Goal: Transaction & Acquisition: Purchase product/service

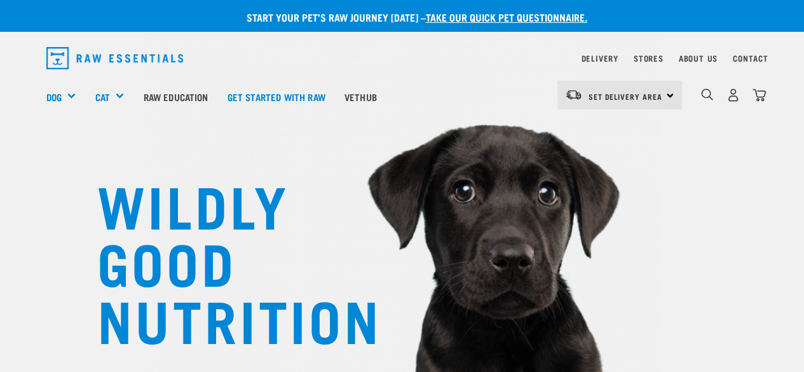
click at [98, 53] on img "dropdown navigation" at bounding box center [114, 58] width 137 height 22
click at [86, 56] on img "dropdown navigation" at bounding box center [114, 58] width 137 height 22
click at [55, 57] on img "dropdown navigation" at bounding box center [114, 58] width 137 height 22
click at [729, 92] on img "dropdown navigation" at bounding box center [733, 94] width 13 height 13
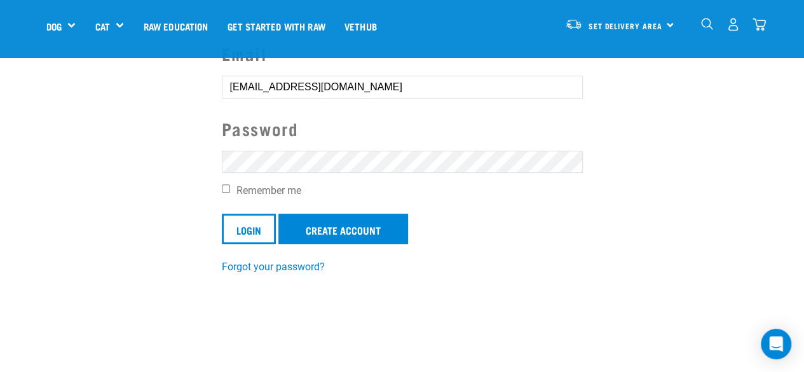
scroll to position [127, 0]
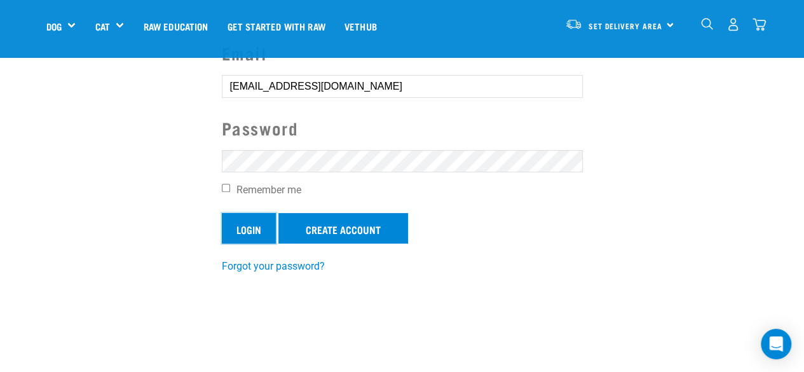
click at [252, 230] on input "Login" at bounding box center [249, 228] width 54 height 31
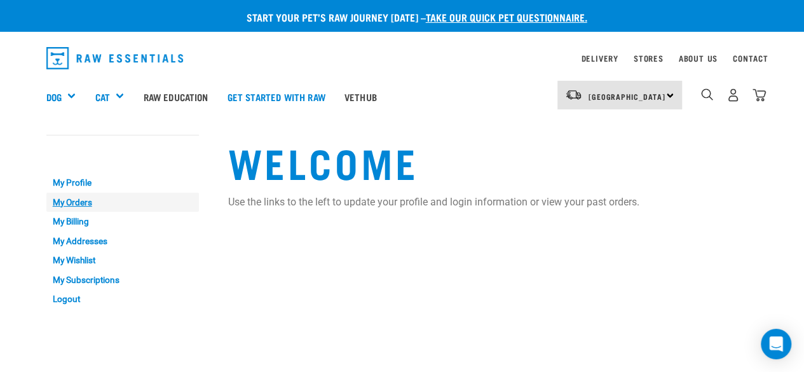
click at [62, 201] on link "My Orders" at bounding box center [122, 203] width 153 height 20
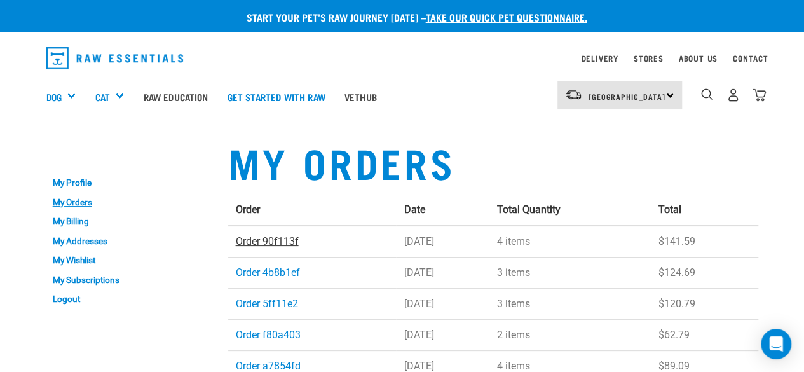
click at [264, 240] on link "Order 90f113f" at bounding box center [267, 241] width 63 height 12
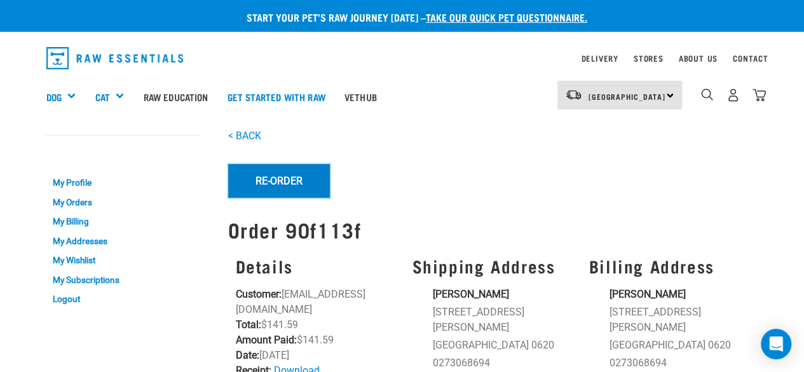
click at [291, 182] on button "Re-Order" at bounding box center [279, 180] width 102 height 33
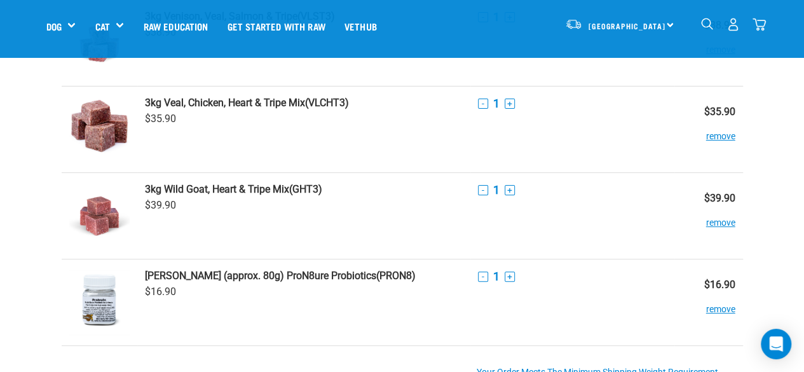
scroll to position [127, 0]
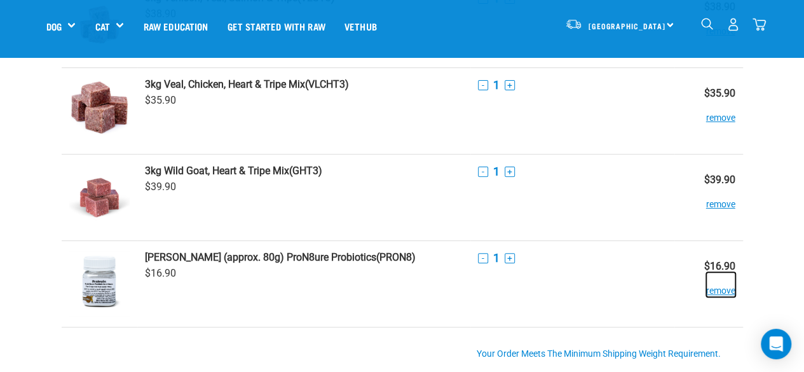
click at [711, 292] on button "remove" at bounding box center [720, 284] width 29 height 25
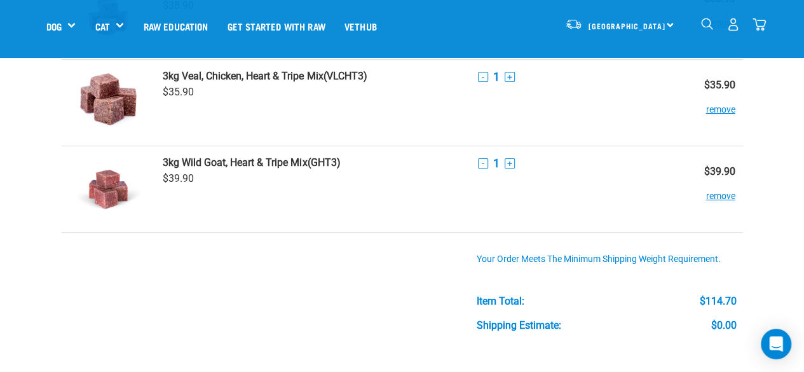
scroll to position [382, 0]
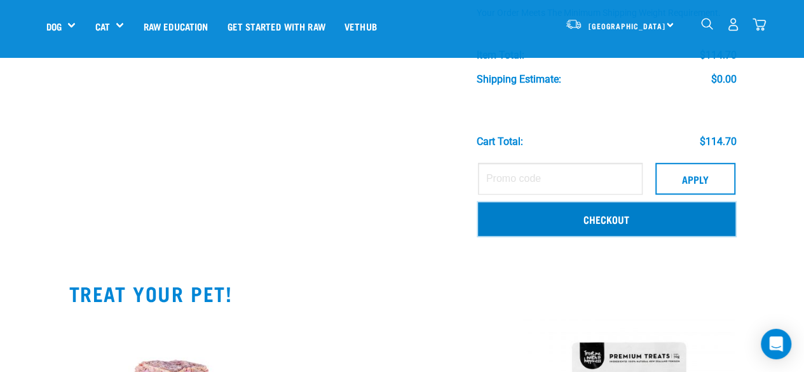
click at [642, 221] on link "Checkout" at bounding box center [607, 218] width 258 height 33
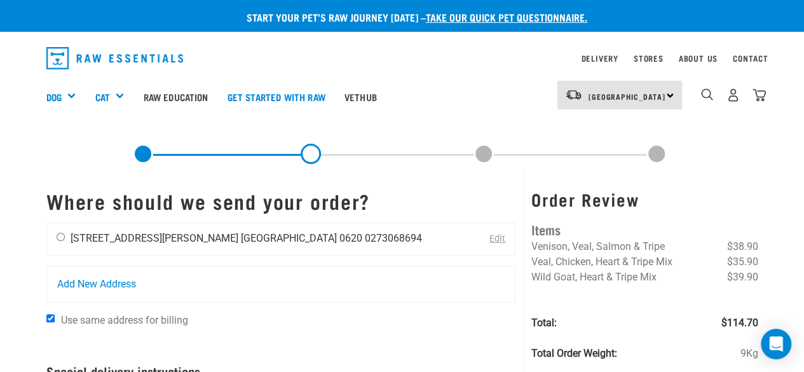
click at [59, 236] on input "radio" at bounding box center [61, 237] width 8 height 8
radio input "true"
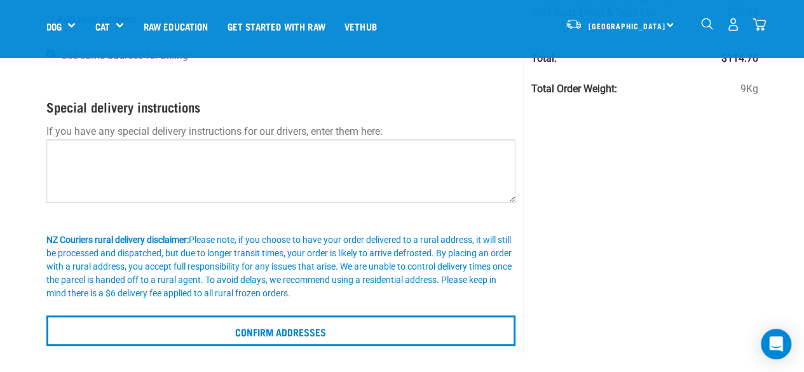
scroll to position [191, 0]
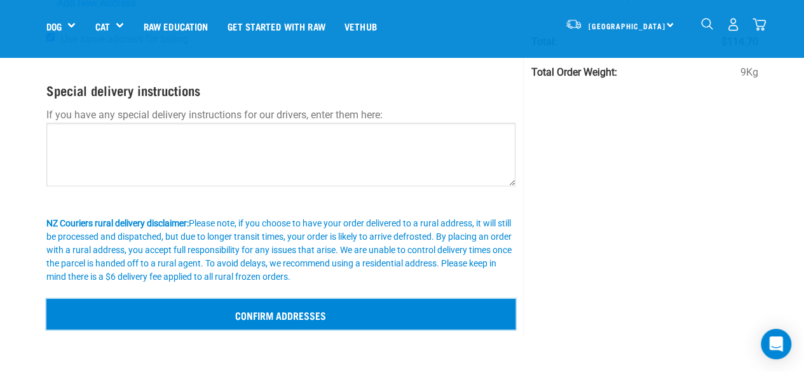
click at [294, 315] on input "Confirm addresses" at bounding box center [281, 314] width 470 height 31
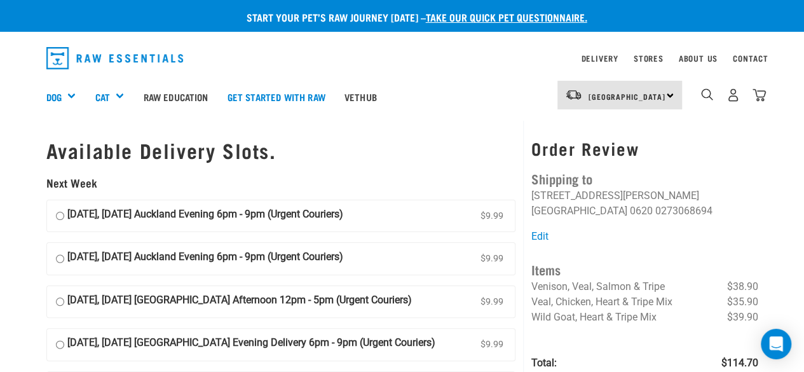
click at [59, 216] on input "22 September, Monday Auckland Evening 6pm - 9pm (Urgent Couriers) $9.99" at bounding box center [60, 216] width 8 height 19
radio input "true"
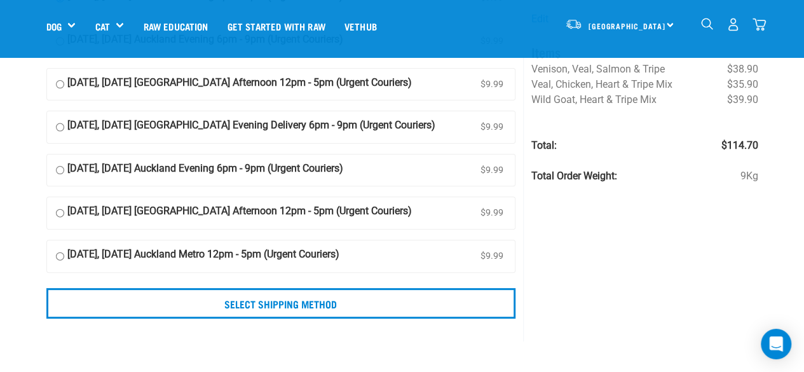
scroll to position [191, 0]
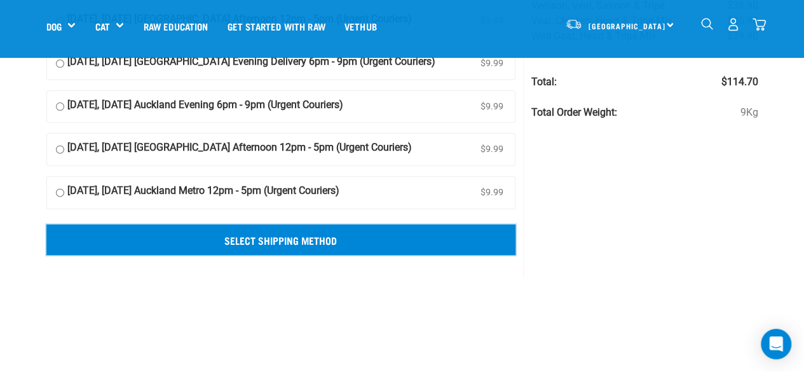
click at [336, 236] on input "Select Shipping Method" at bounding box center [281, 239] width 470 height 31
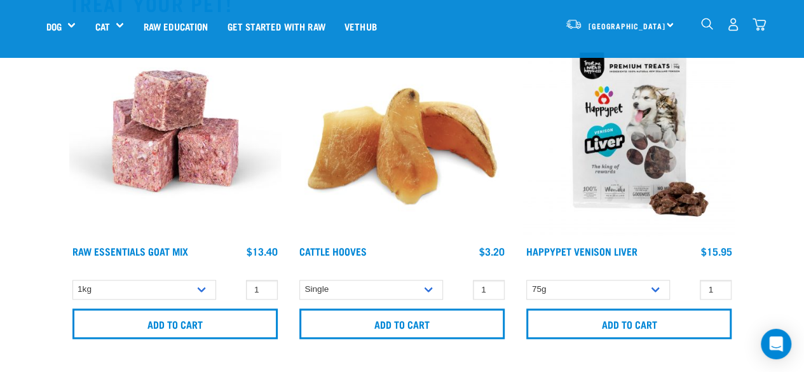
scroll to position [699, 0]
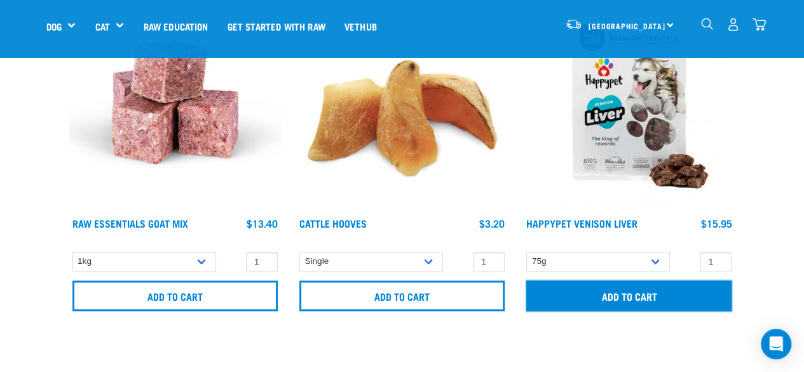
click at [659, 295] on input "Add to cart" at bounding box center [629, 295] width 205 height 31
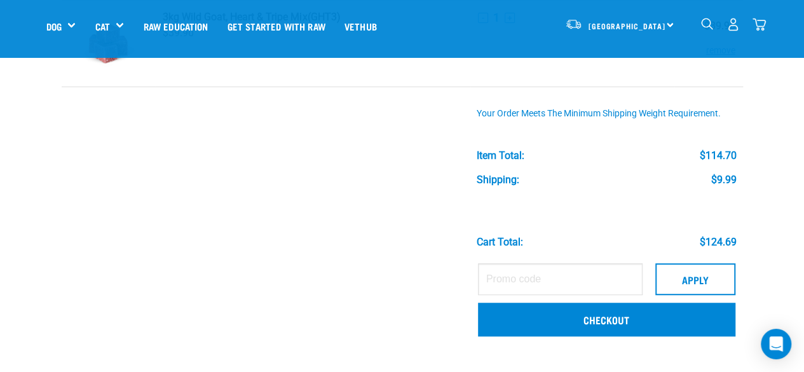
scroll to position [235, 0]
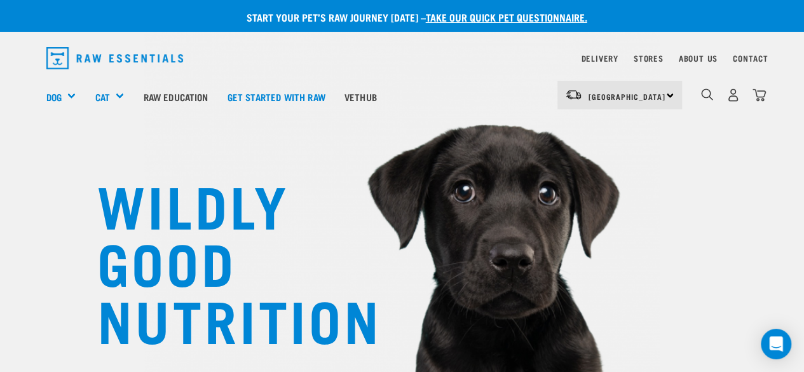
click at [139, 56] on img "dropdown navigation" at bounding box center [114, 58] width 137 height 22
click at [53, 63] on img "dropdown navigation" at bounding box center [114, 58] width 137 height 22
click at [96, 55] on img "dropdown navigation" at bounding box center [114, 58] width 137 height 22
click at [56, 54] on img "dropdown navigation" at bounding box center [114, 58] width 137 height 22
click at [734, 93] on img "dropdown navigation" at bounding box center [733, 94] width 13 height 13
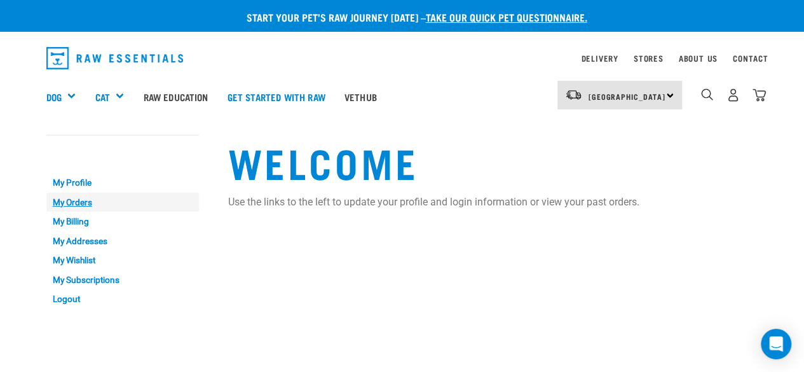
click at [80, 199] on link "My Orders" at bounding box center [122, 203] width 153 height 20
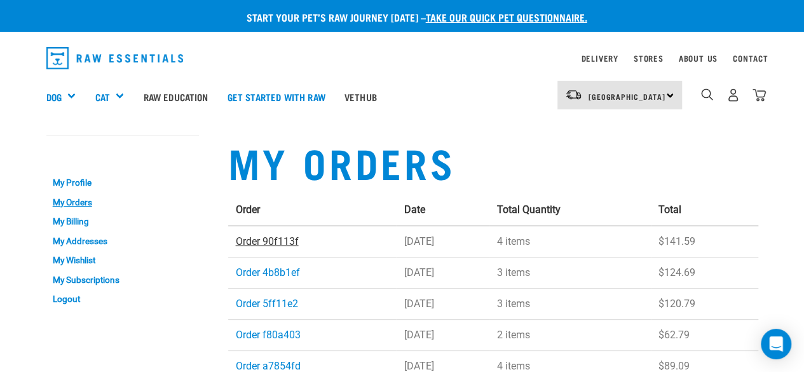
click at [266, 238] on link "Order 90f113f" at bounding box center [267, 241] width 63 height 12
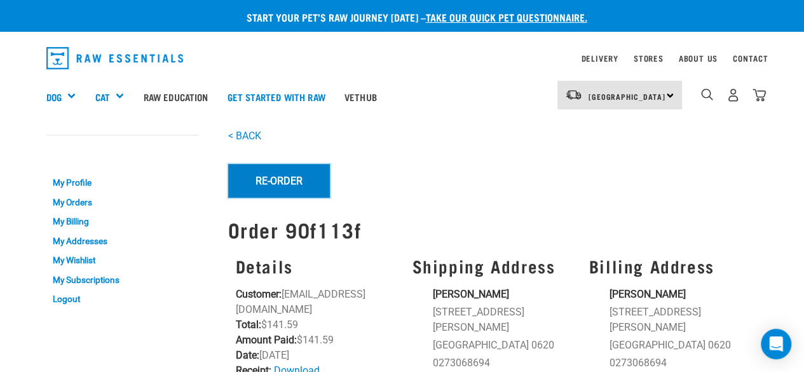
click at [282, 176] on button "Re-Order" at bounding box center [279, 180] width 102 height 33
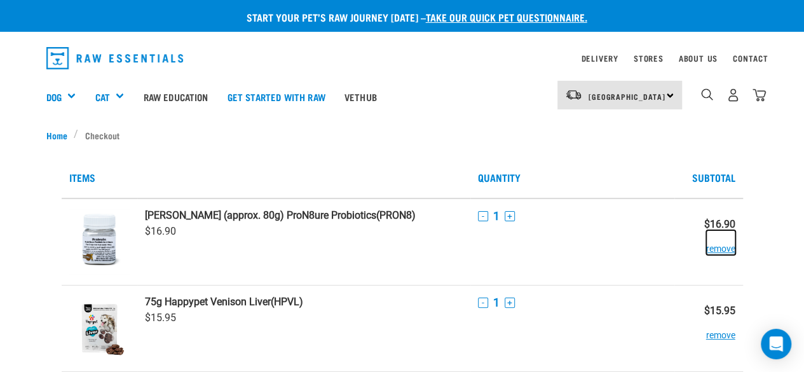
click at [716, 246] on button "remove" at bounding box center [720, 242] width 29 height 25
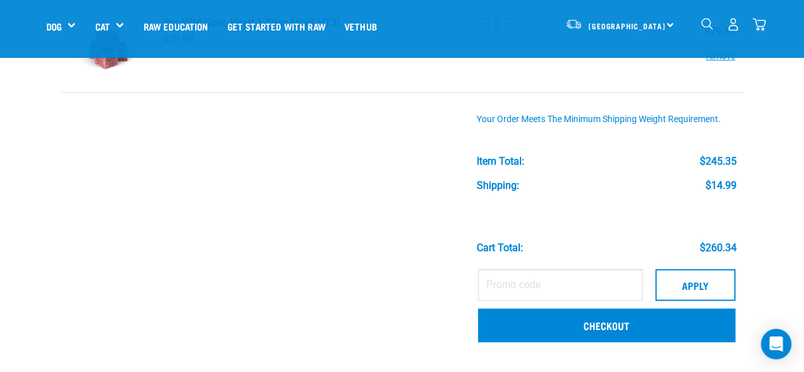
scroll to position [382, 0]
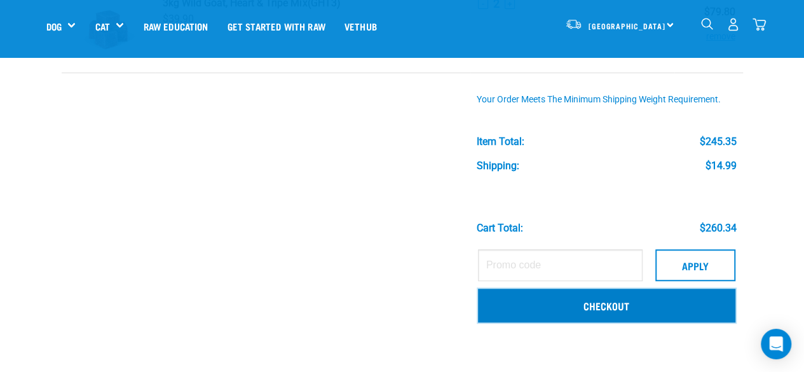
click at [597, 305] on link "Checkout" at bounding box center [607, 305] width 258 height 33
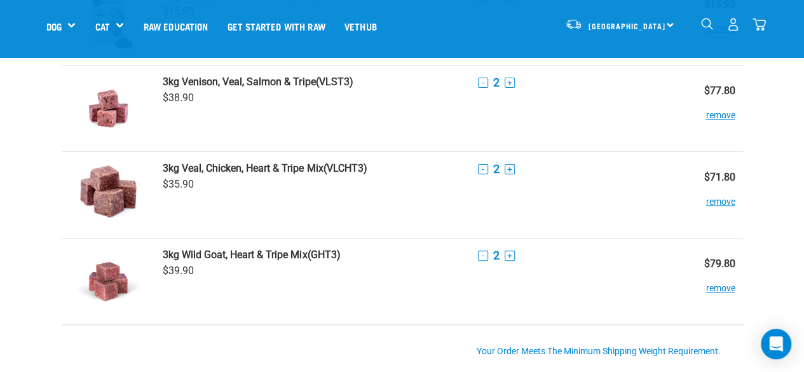
scroll to position [127, 0]
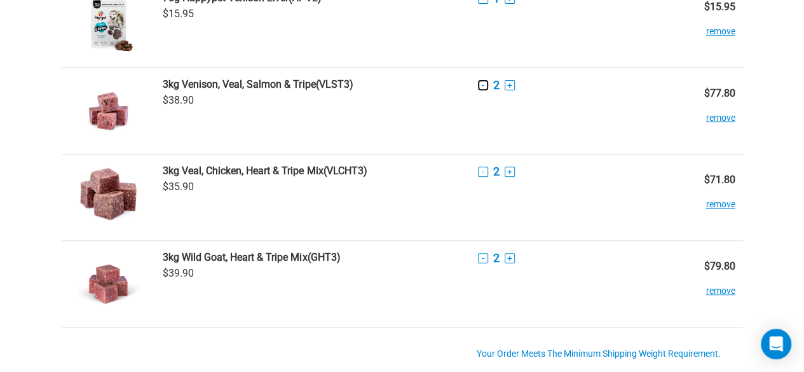
drag, startPoint x: 483, startPoint y: 83, endPoint x: 477, endPoint y: 96, distance: 14.8
click at [483, 83] on button "-" at bounding box center [483, 85] width 10 height 10
drag, startPoint x: 481, startPoint y: 167, endPoint x: 478, endPoint y: 176, distance: 9.5
click at [482, 167] on button "-" at bounding box center [483, 172] width 10 height 10
click at [482, 259] on button "-" at bounding box center [483, 258] width 10 height 10
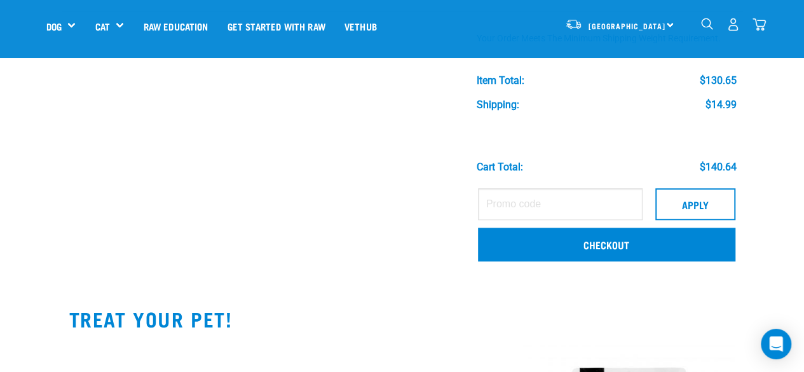
scroll to position [445, 0]
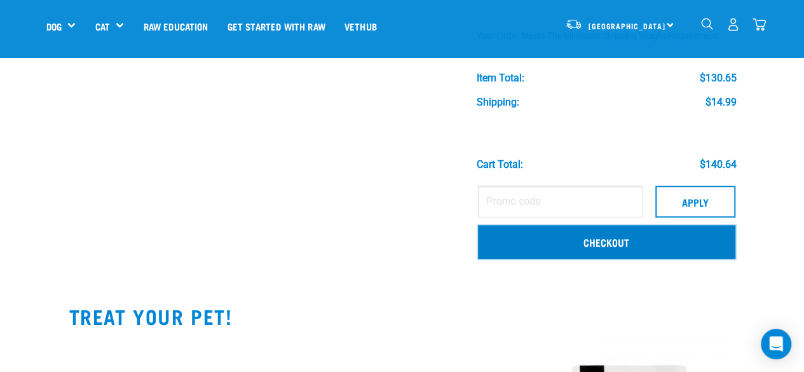
click at [617, 250] on link "Checkout" at bounding box center [607, 241] width 258 height 33
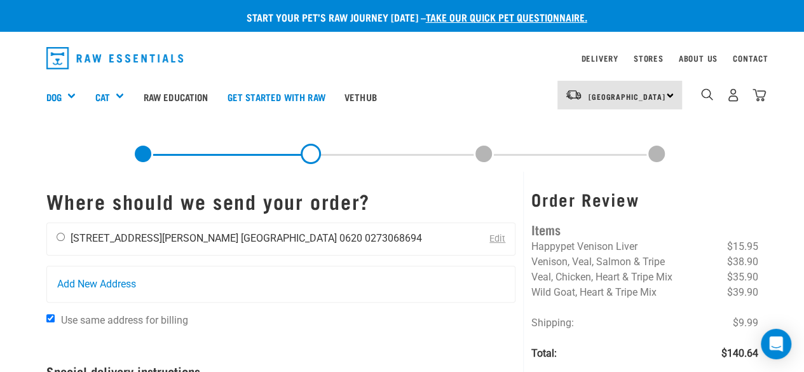
click at [63, 235] on input "radio" at bounding box center [61, 237] width 8 height 8
radio input "true"
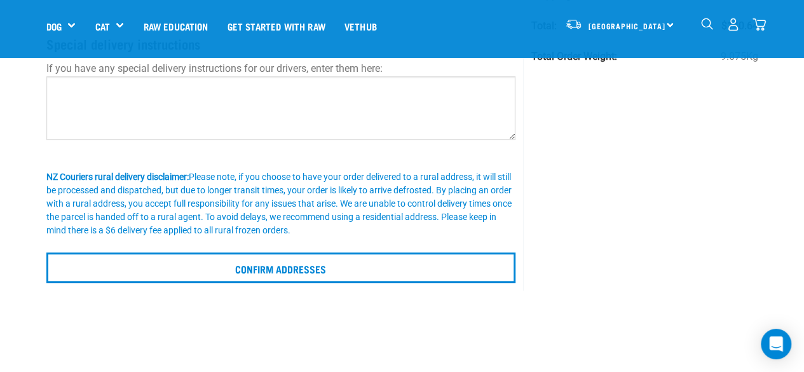
scroll to position [254, 0]
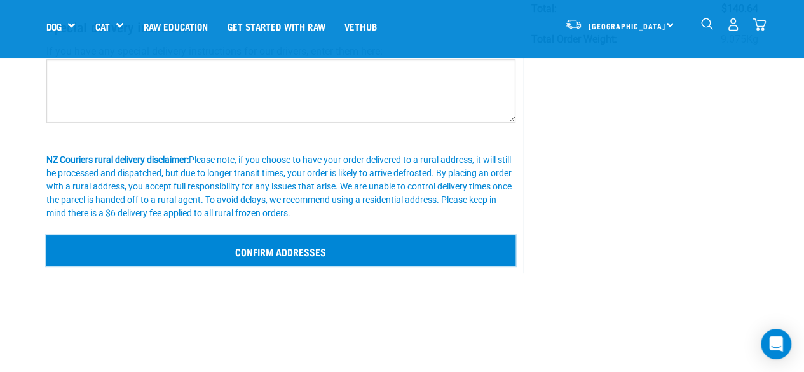
click at [286, 256] on input "Confirm addresses" at bounding box center [281, 250] width 470 height 31
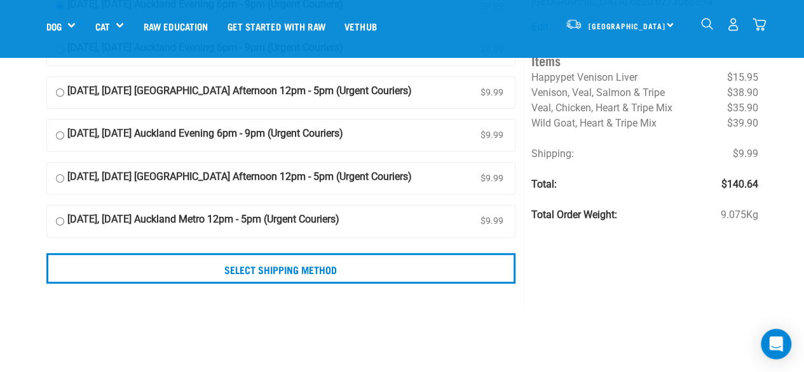
scroll to position [127, 0]
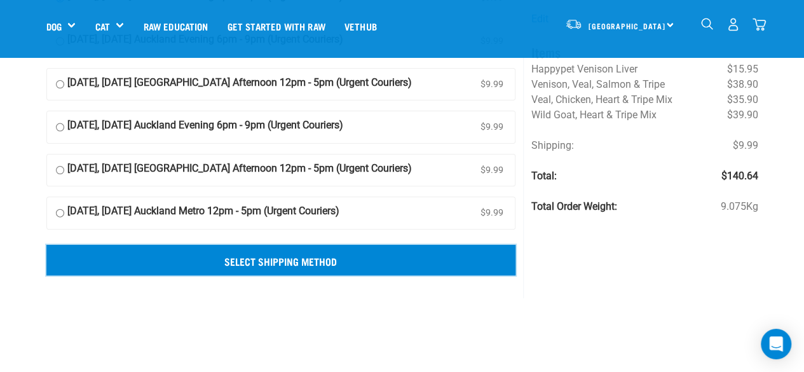
click at [331, 263] on input "Select Shipping Method" at bounding box center [281, 260] width 470 height 31
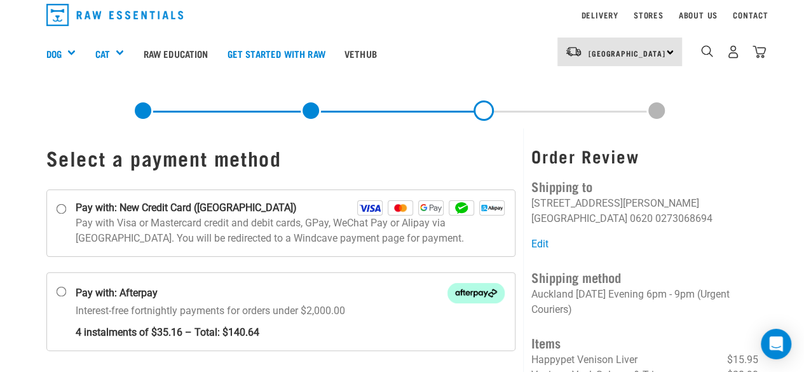
scroll to position [24, 0]
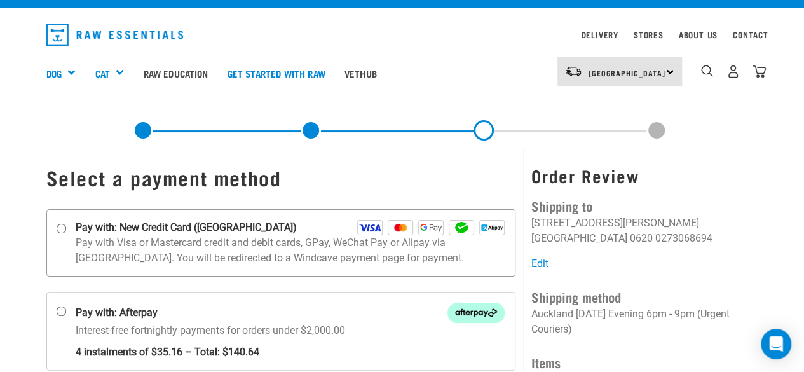
click at [60, 229] on input "Pay with: New Credit Card ([GEOGRAPHIC_DATA])" at bounding box center [61, 228] width 10 height 10
radio input "true"
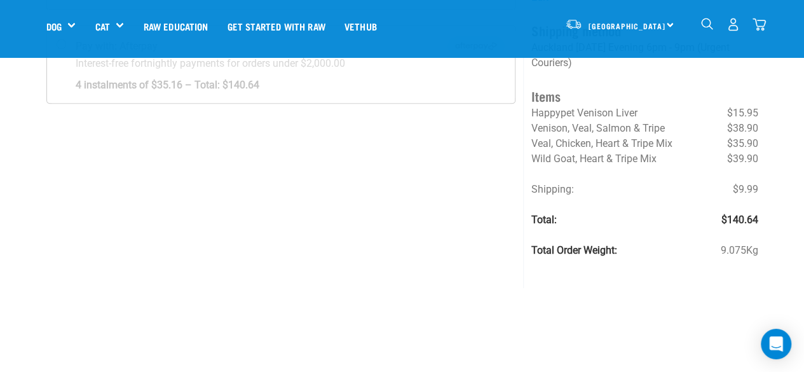
scroll to position [214, 0]
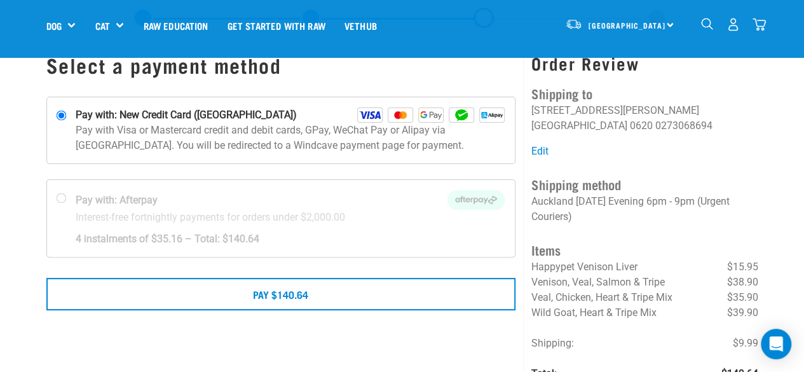
scroll to position [64, 0]
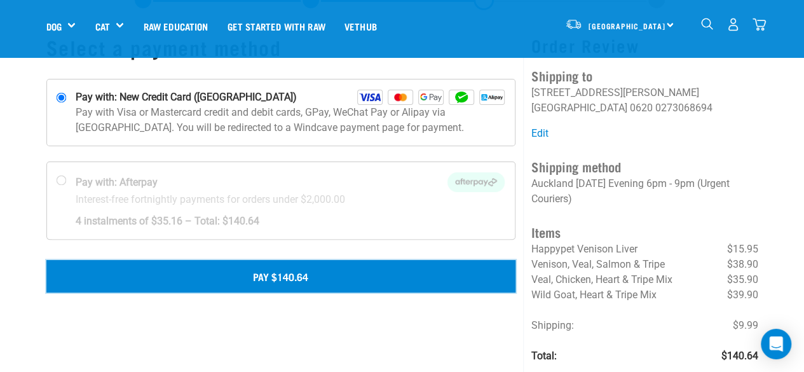
click at [277, 280] on button "Pay $140.64" at bounding box center [281, 276] width 470 height 32
